Goal: Check status: Check status

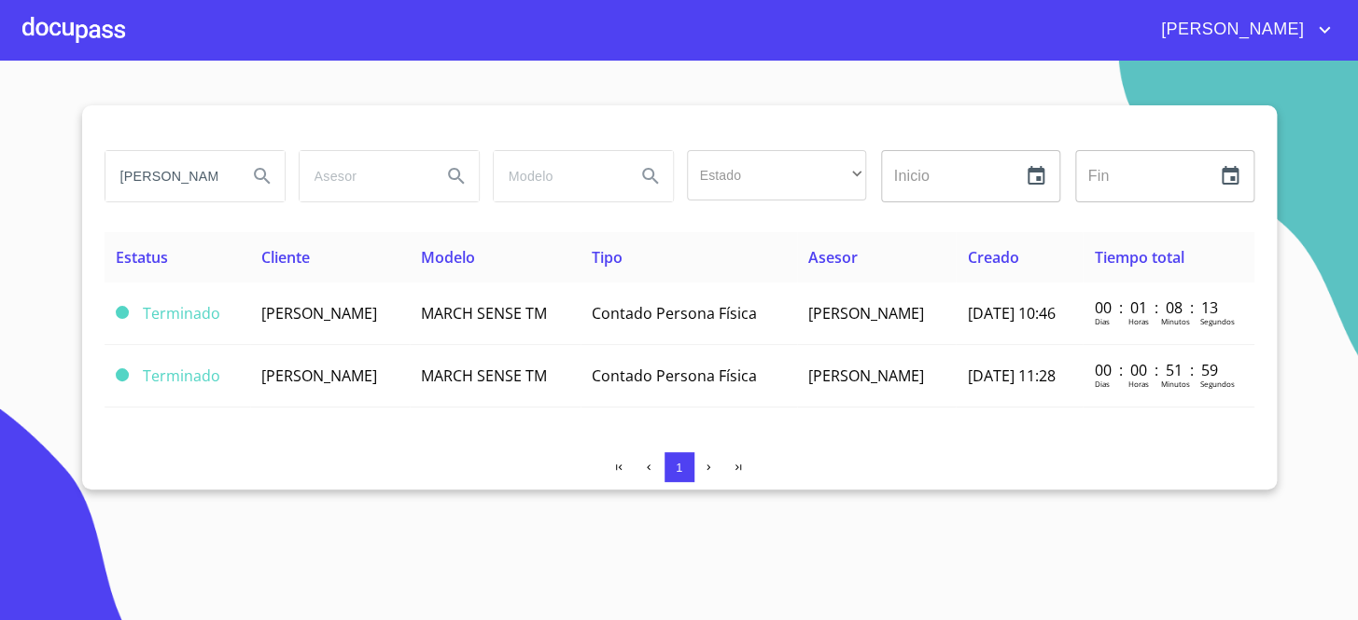
click at [174, 164] on input "[PERSON_NAME]" at bounding box center [168, 176] width 127 height 50
click at [173, 163] on input "[PERSON_NAME]" at bounding box center [168, 176] width 127 height 50
drag, startPoint x: 173, startPoint y: 163, endPoint x: 231, endPoint y: 178, distance: 60.6
click at [171, 163] on input "[PERSON_NAME]" at bounding box center [168, 176] width 127 height 50
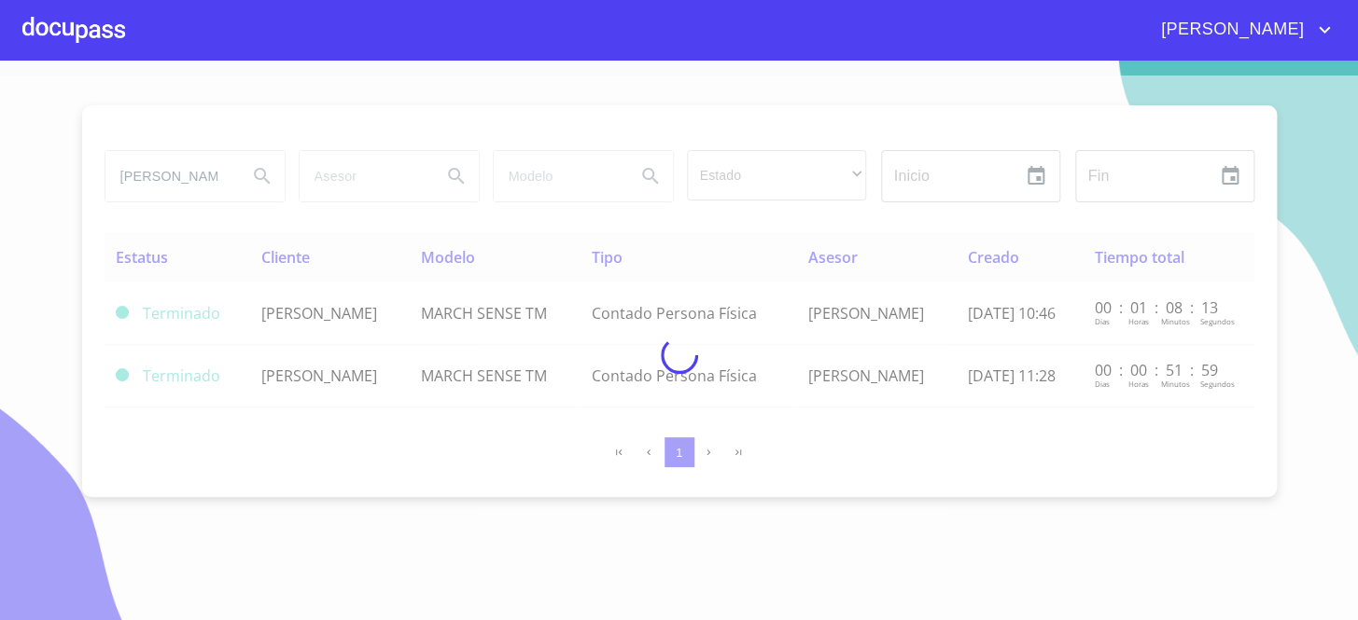
type input "[PERSON_NAME]"
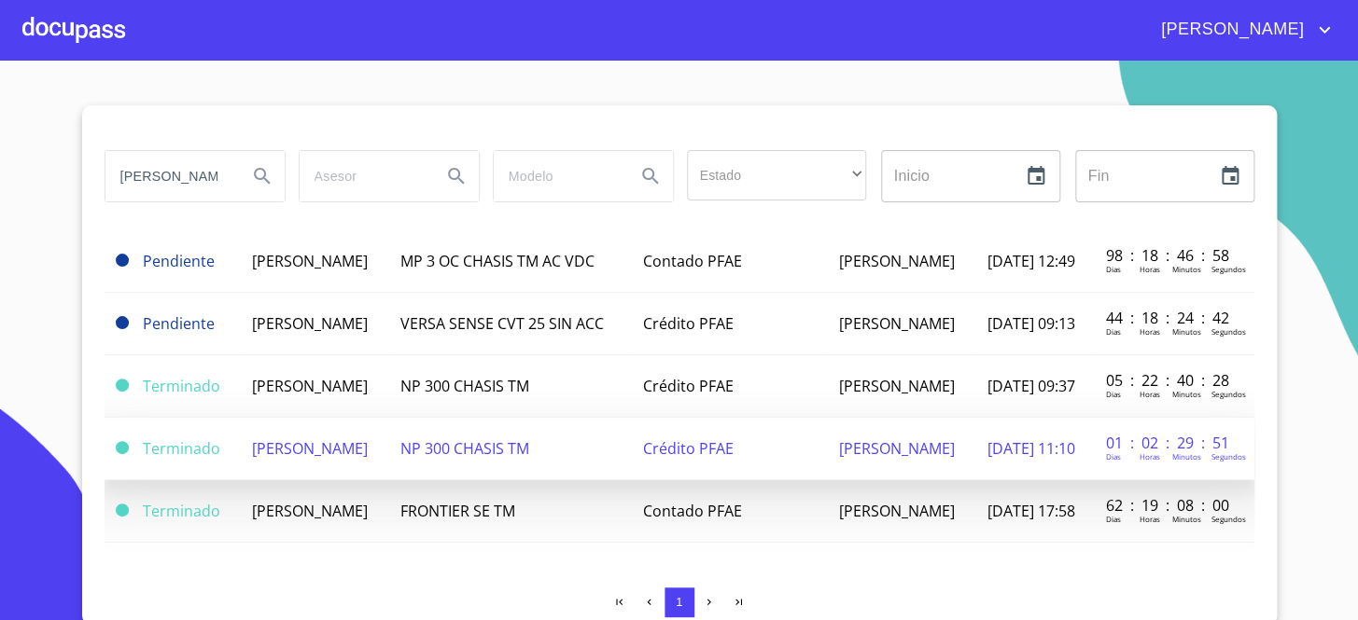
scroll to position [181, 0]
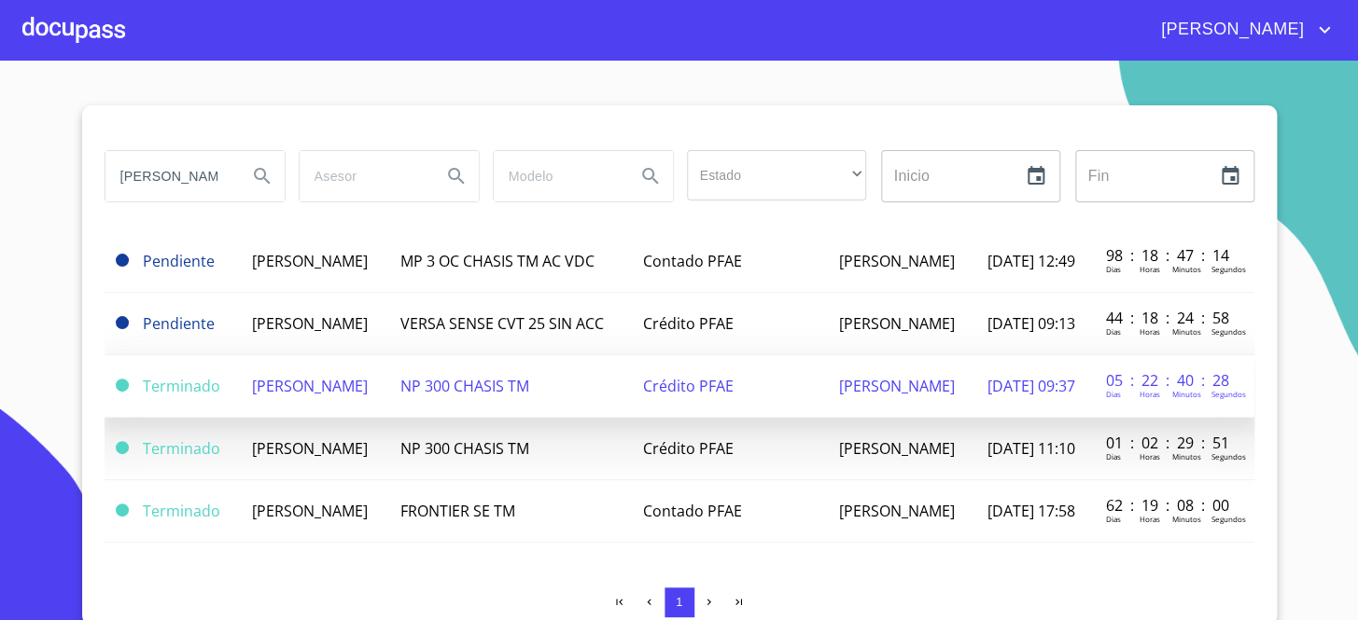
click at [389, 361] on td "[PERSON_NAME]" at bounding box center [315, 386] width 148 height 63
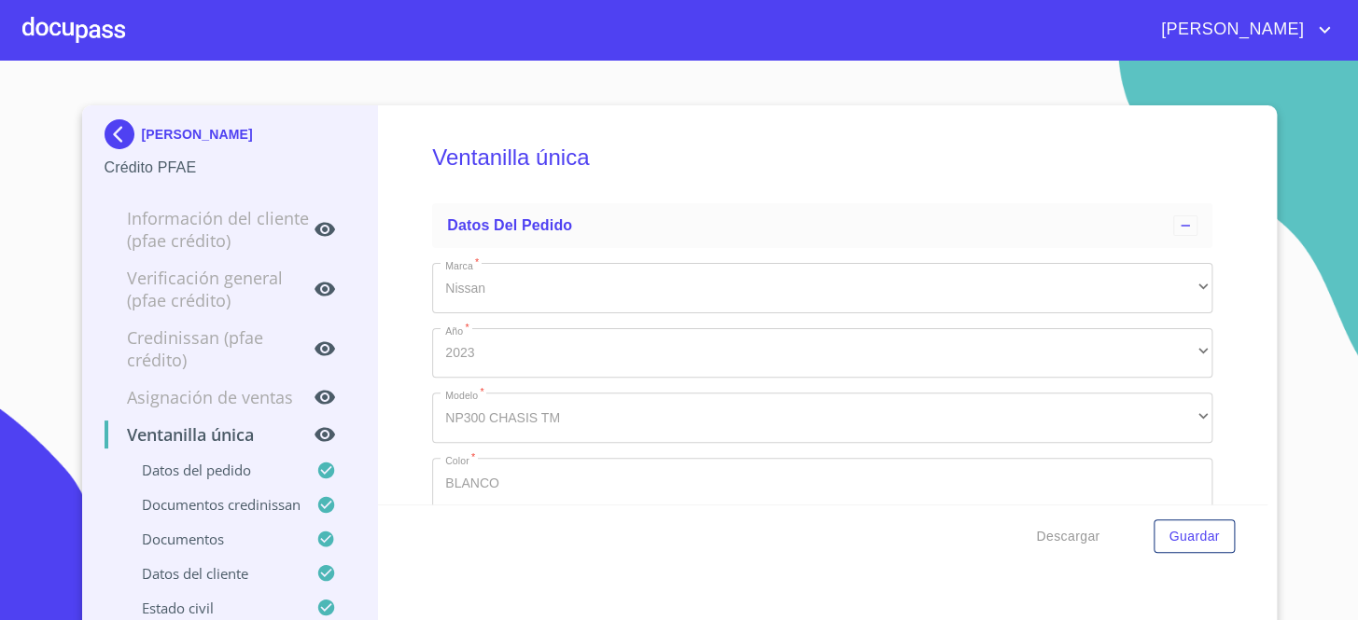
click at [1208, 258] on div "Ventanilla única Datos del pedido Marca   * Nissan ​ Año   * 2023 ​ Modelo   * …" at bounding box center [822, 304] width 889 height 399
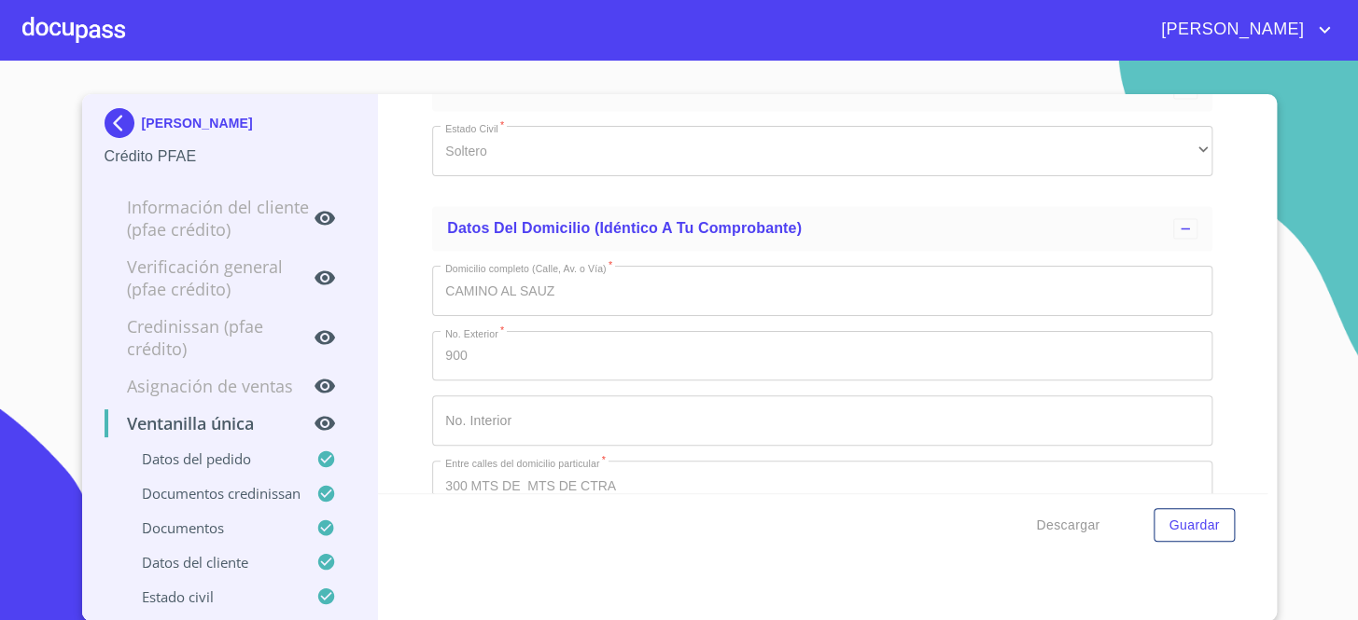
scroll to position [7125, 0]
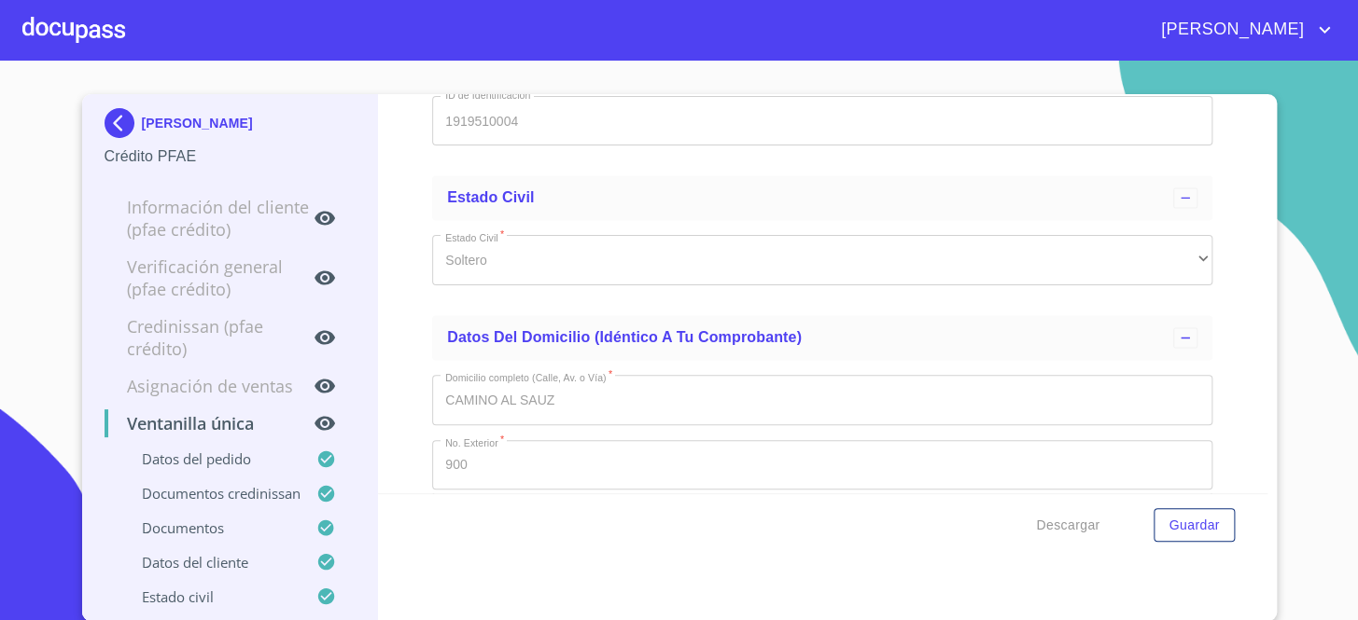
click at [418, 423] on div "Ventanilla única Datos del pedido Marca   * Nissan ​ Año   * 2023 ​ Modelo   * …" at bounding box center [822, 293] width 889 height 399
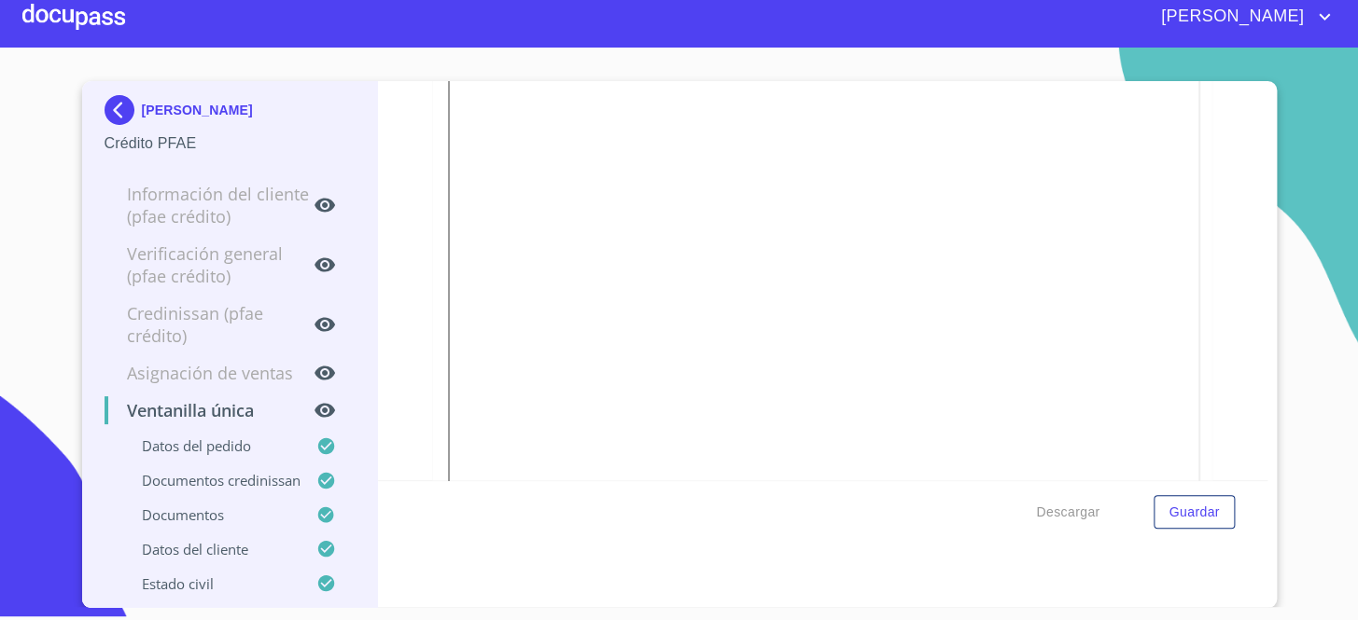
scroll to position [5414, 0]
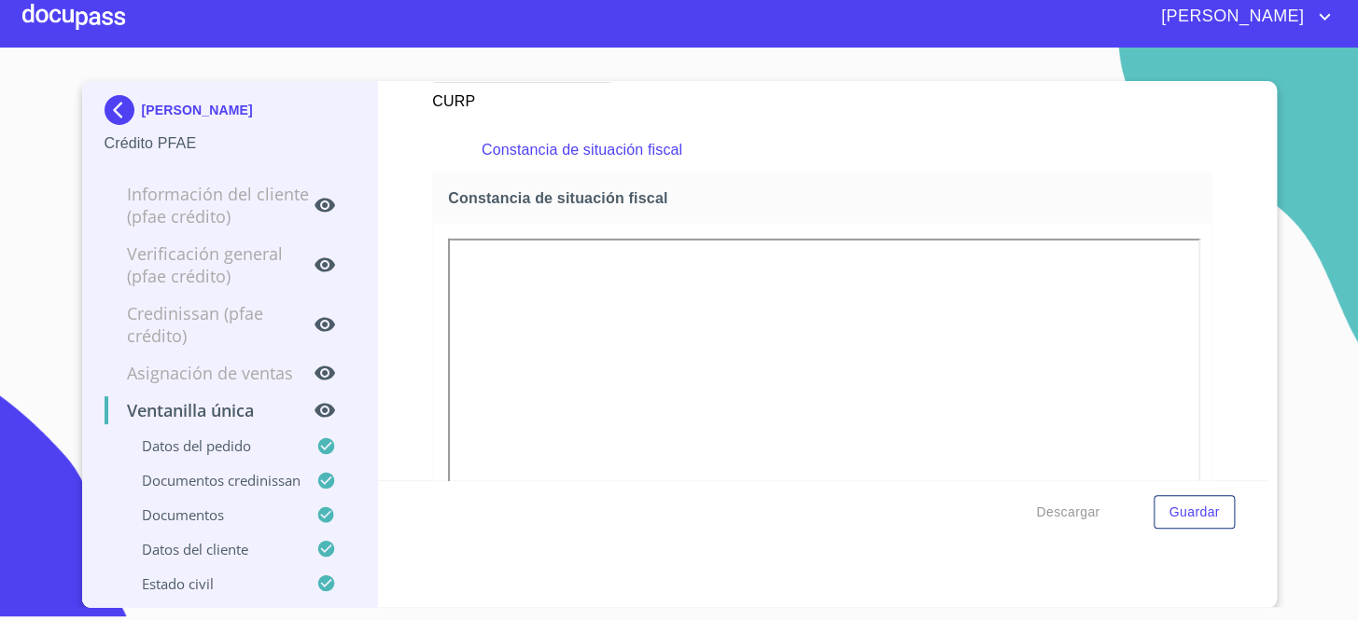
click at [104, 95] on img at bounding box center [122, 110] width 37 height 30
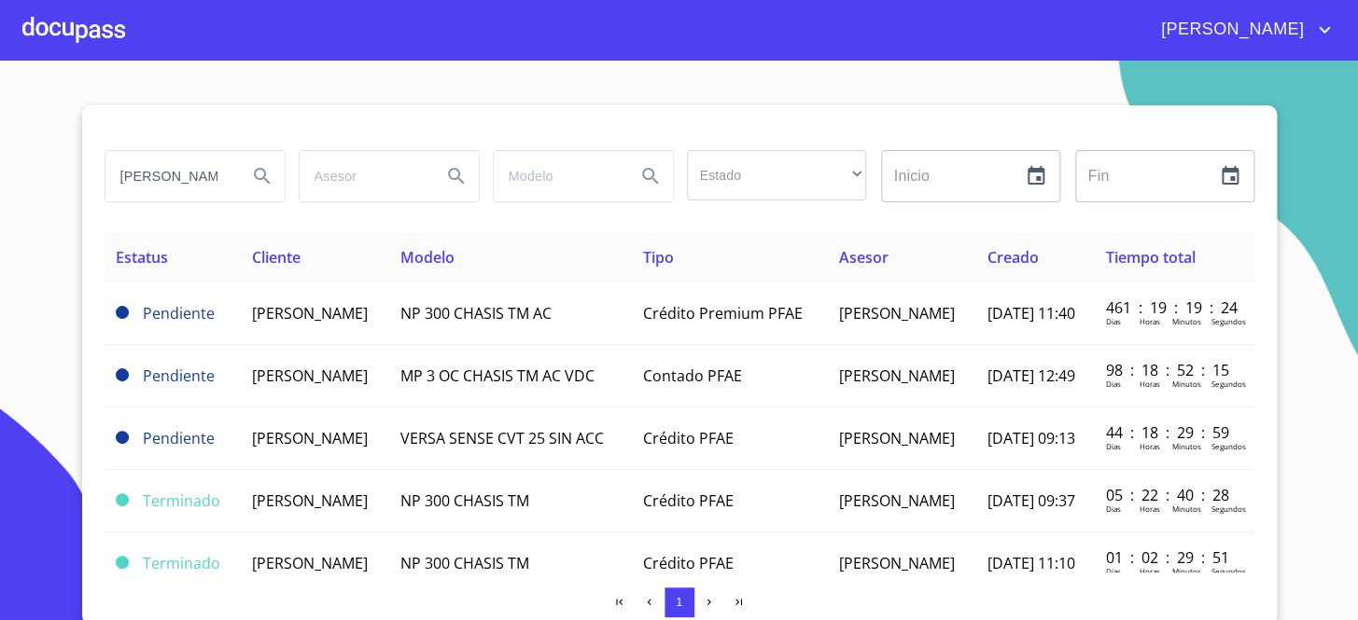
click at [73, 230] on section "[PERSON_NAME] Estado ​ ​ Inicio ​ Fin ​ Estatus Cliente Modelo Tipo Asesor Crea…" at bounding box center [679, 341] width 1358 height 560
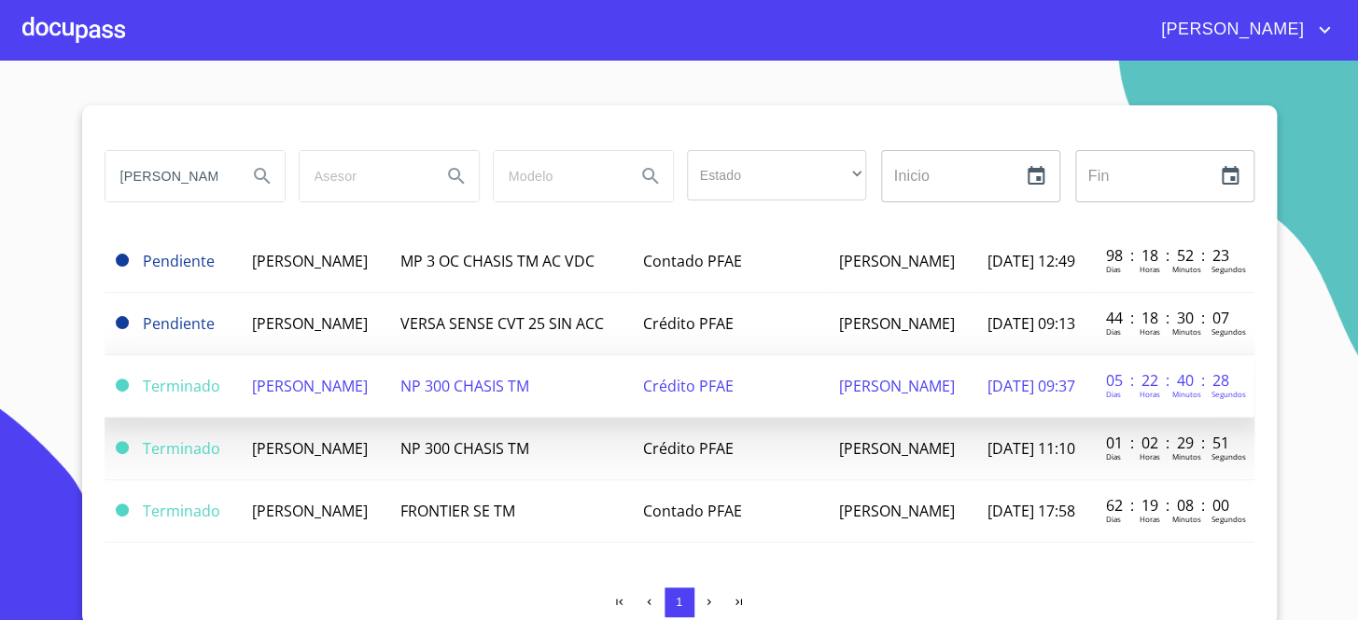
scroll to position [181, 0]
click at [456, 355] on td "NP 300 CHASIS TM" at bounding box center [510, 386] width 243 height 63
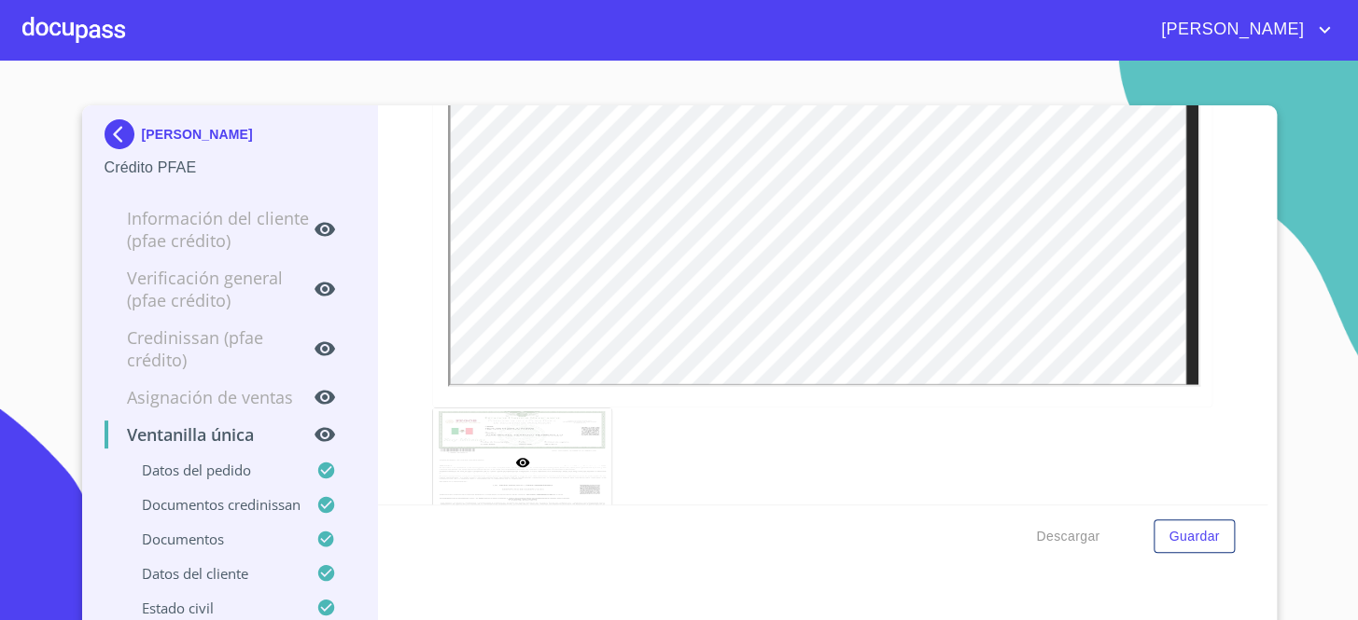
scroll to position [5513, 0]
